Goal: Transaction & Acquisition: Obtain resource

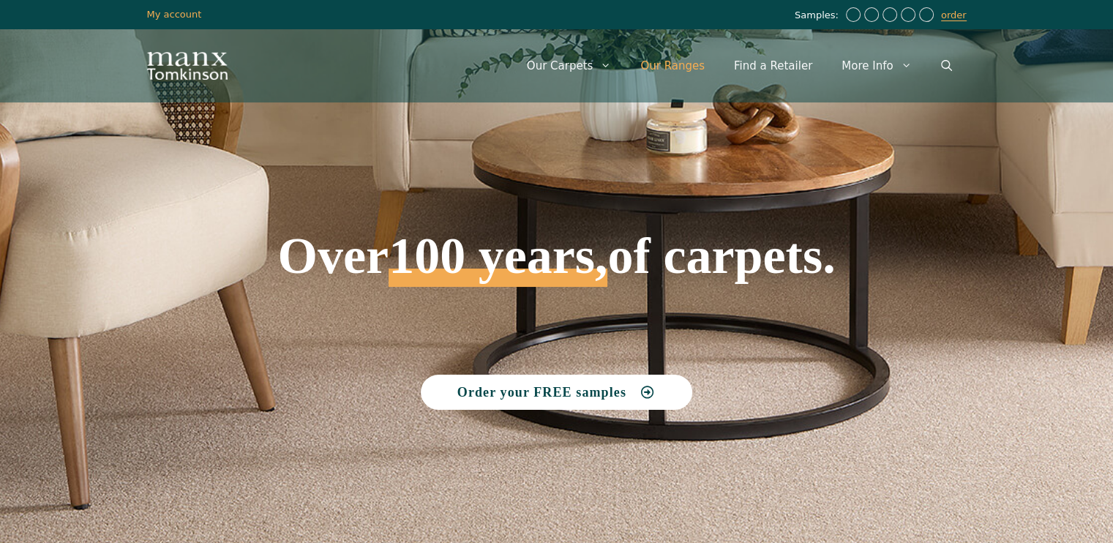
click at [676, 59] on link "Our Ranges" at bounding box center [672, 66] width 94 height 44
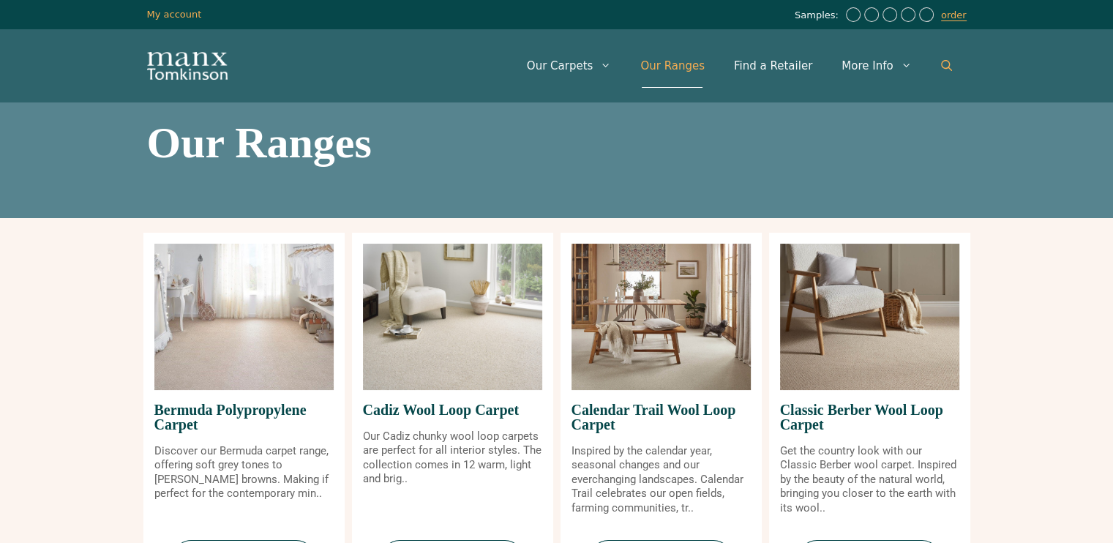
click at [941, 61] on icon "Open Search Bar" at bounding box center [946, 65] width 11 height 11
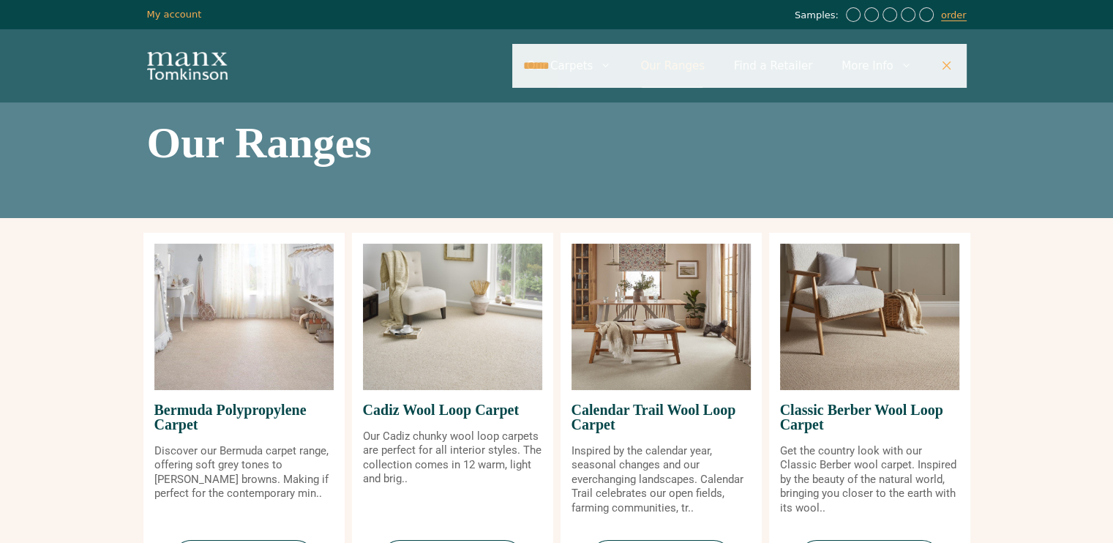
type input "******"
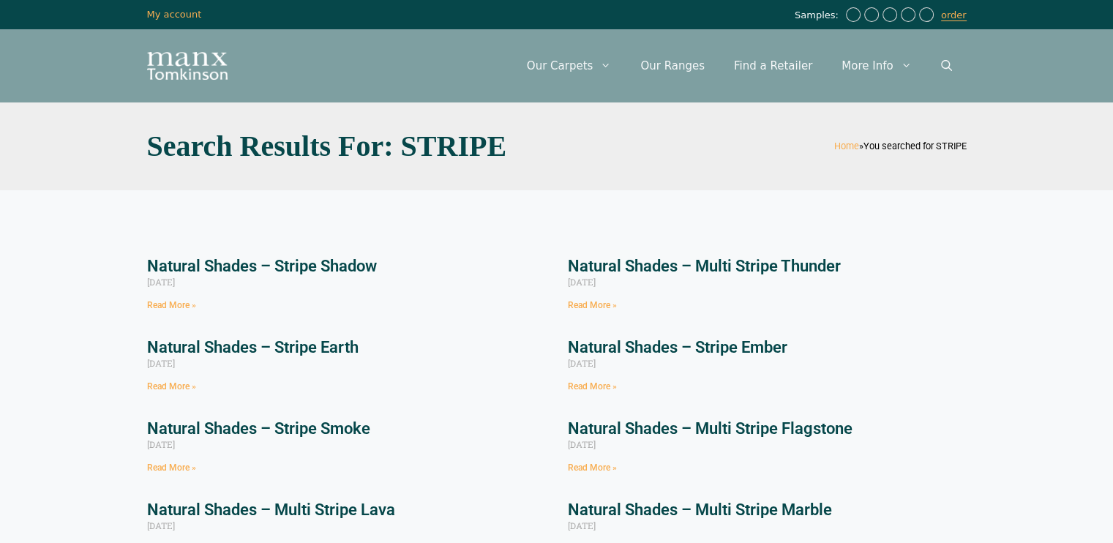
click at [176, 465] on link "Read More »" at bounding box center [171, 467] width 49 height 10
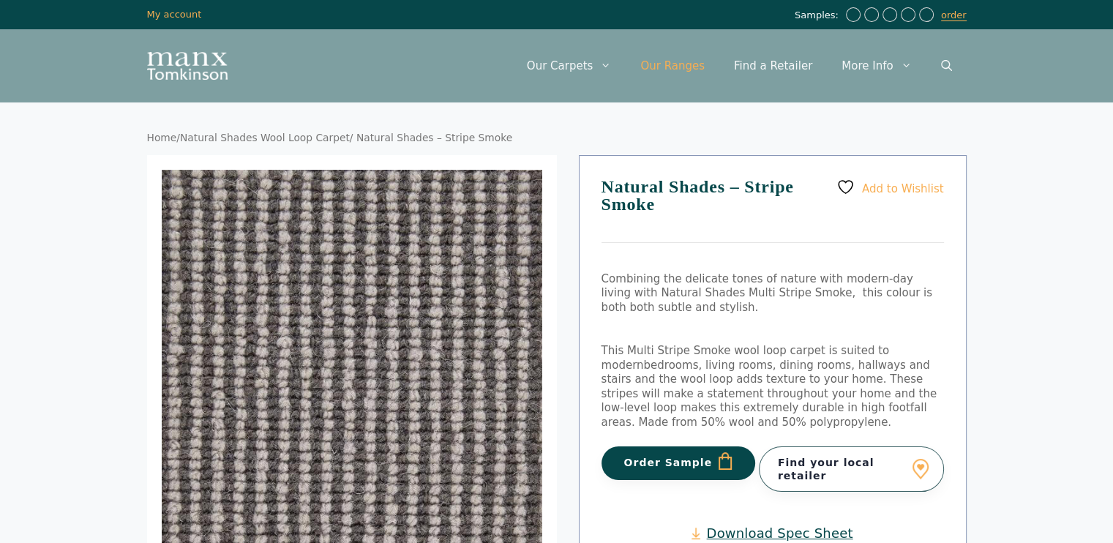
click at [704, 56] on link "Our Ranges" at bounding box center [672, 66] width 94 height 44
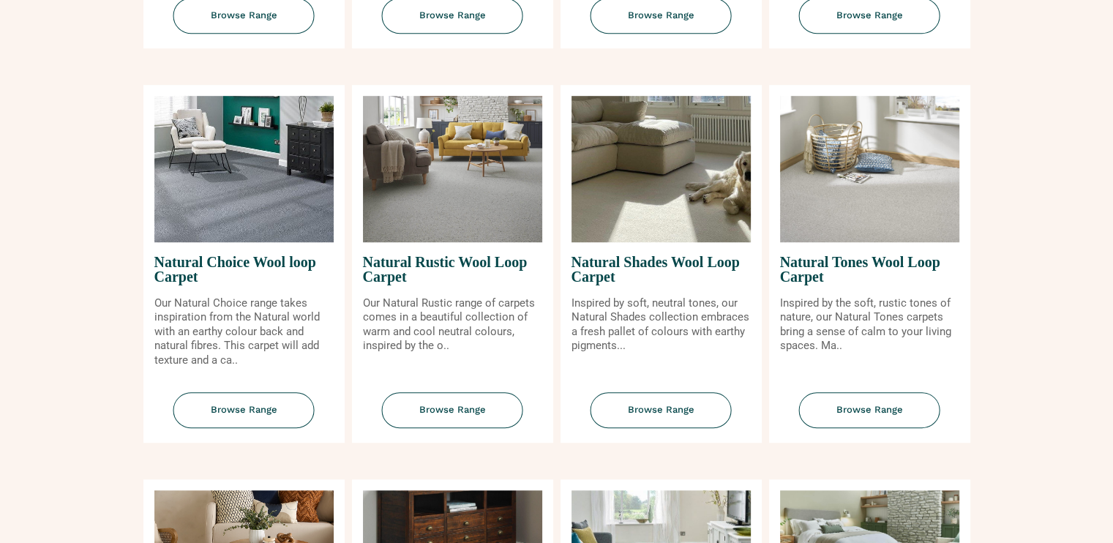
scroll to position [946, 0]
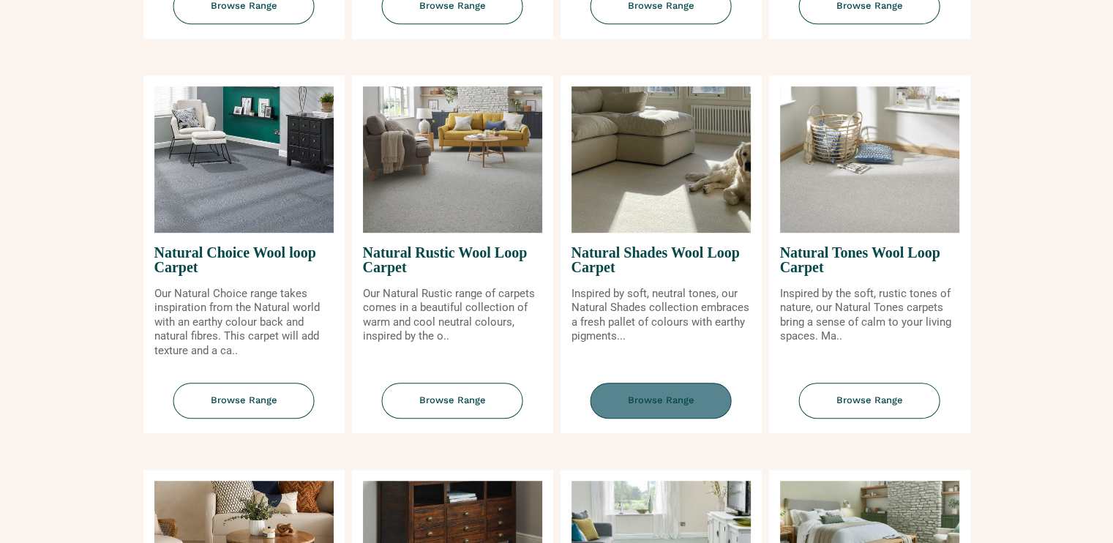
click at [672, 410] on span "Browse Range" at bounding box center [660, 401] width 141 height 36
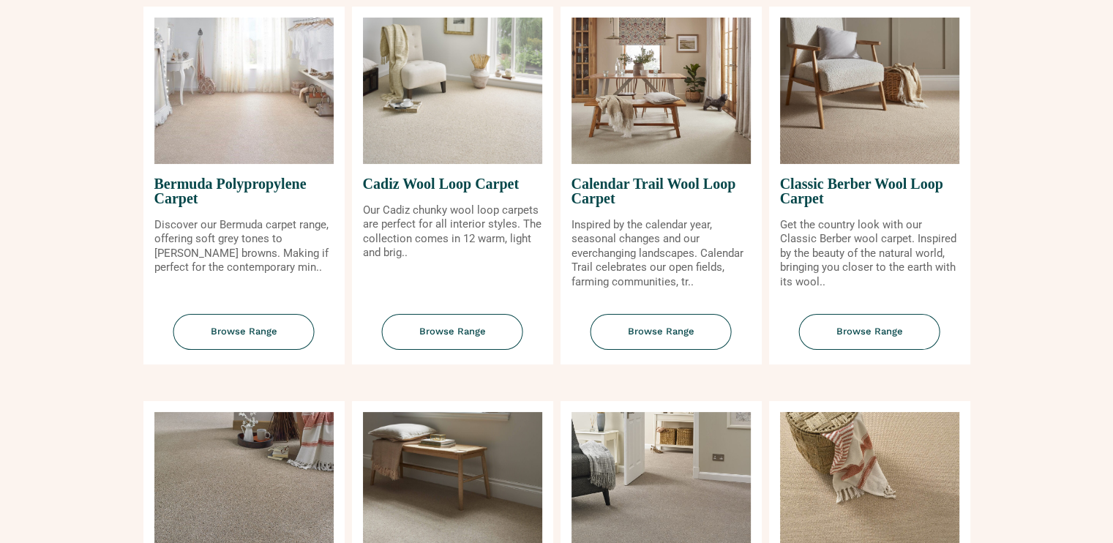
scroll to position [222, 0]
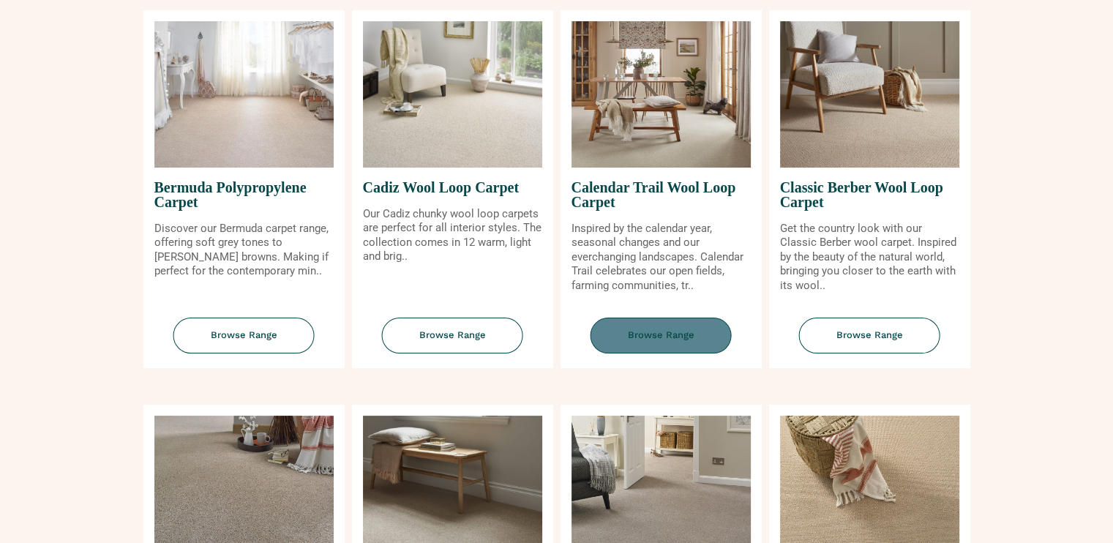
click at [647, 340] on span "Browse Range" at bounding box center [660, 335] width 141 height 36
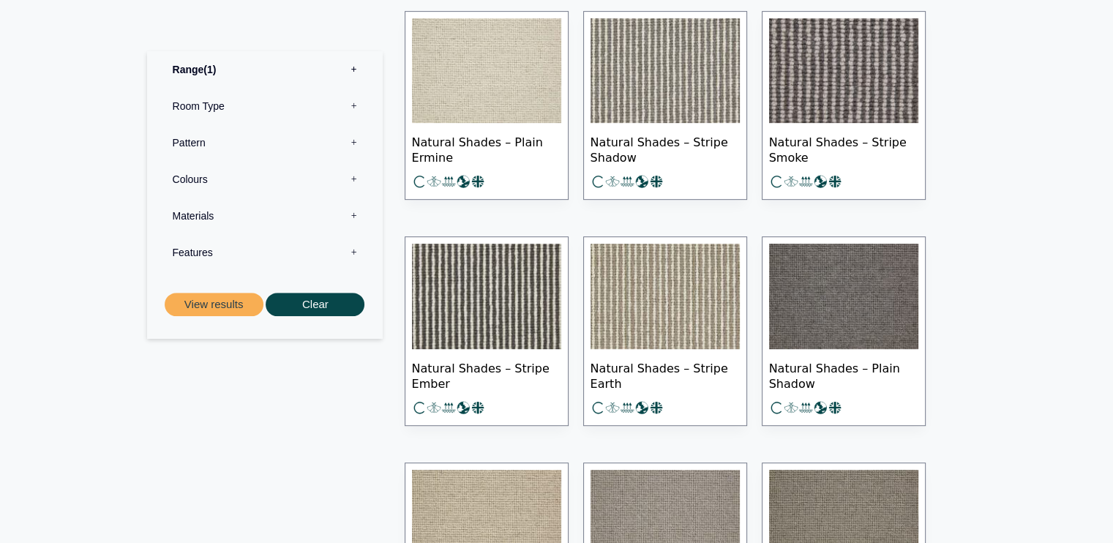
scroll to position [732, 0]
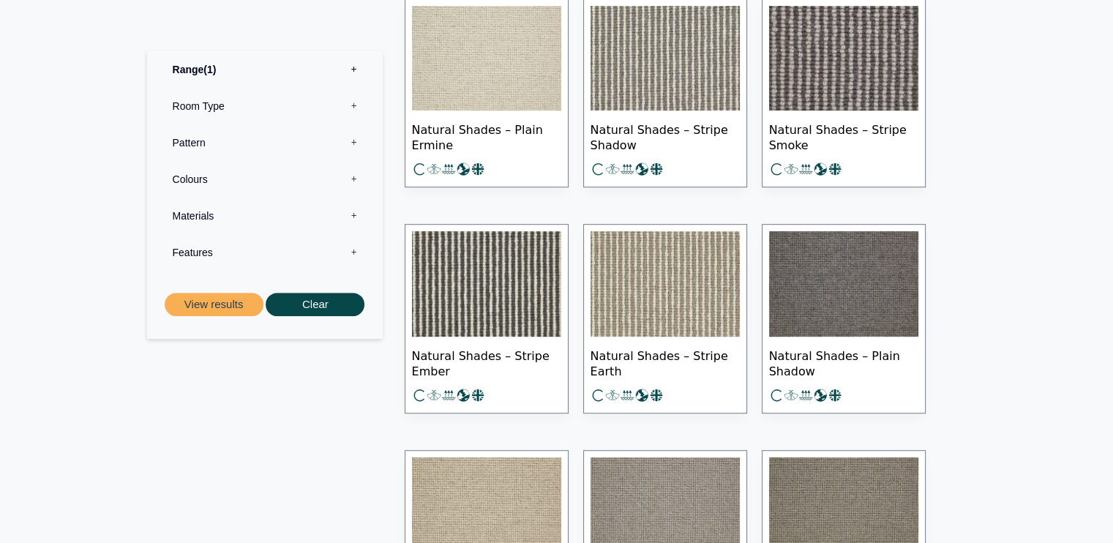
click at [629, 356] on span "Natural Shades – Stripe Earth" at bounding box center [664, 361] width 149 height 51
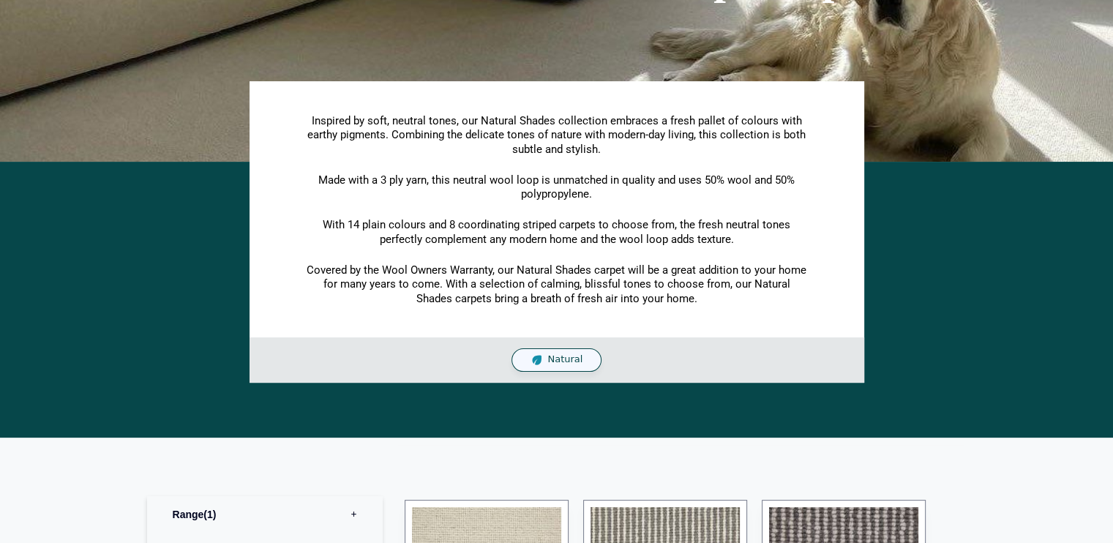
scroll to position [0, 0]
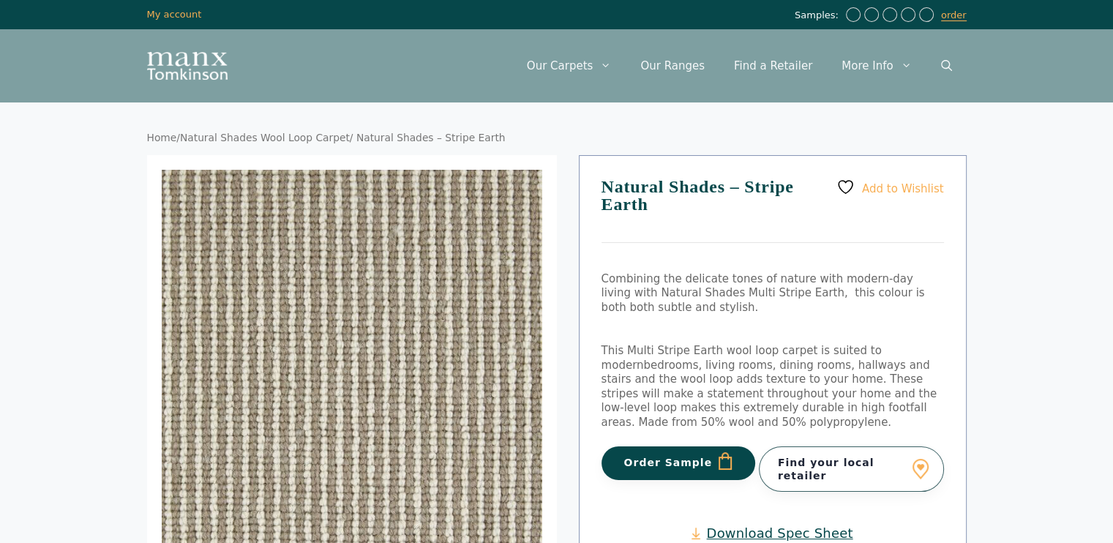
click at [677, 460] on button "Order Sample" at bounding box center [678, 463] width 154 height 34
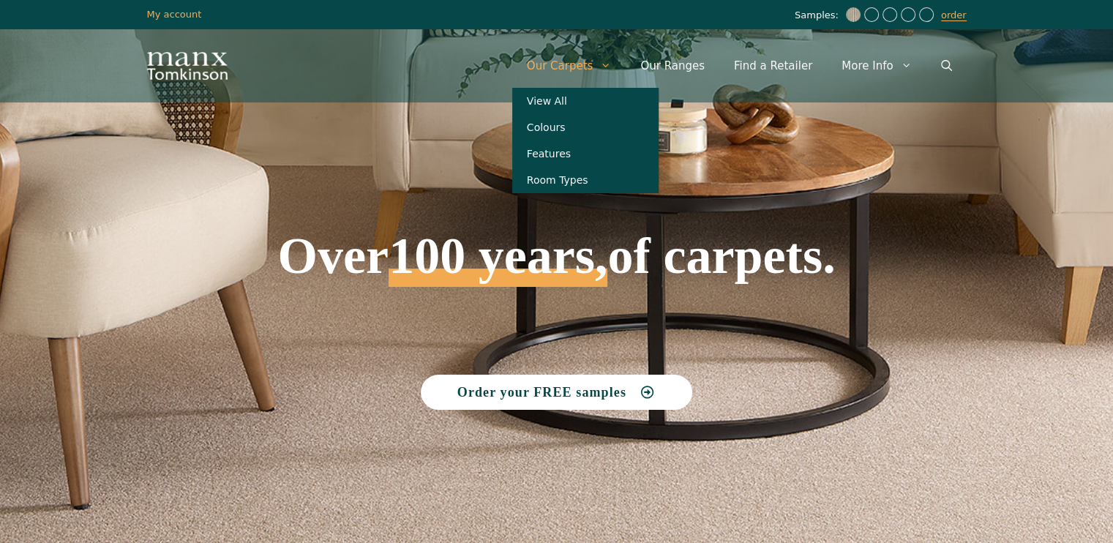
click at [611, 65] on icon "Primary" at bounding box center [605, 65] width 11 height 11
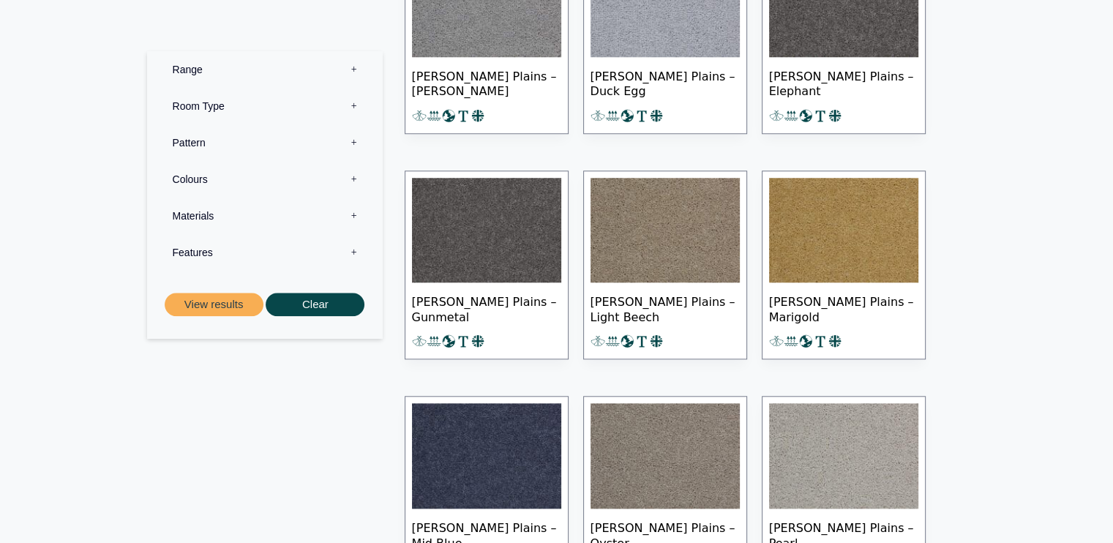
scroll to position [7003, 0]
